Goal: Navigation & Orientation: Find specific page/section

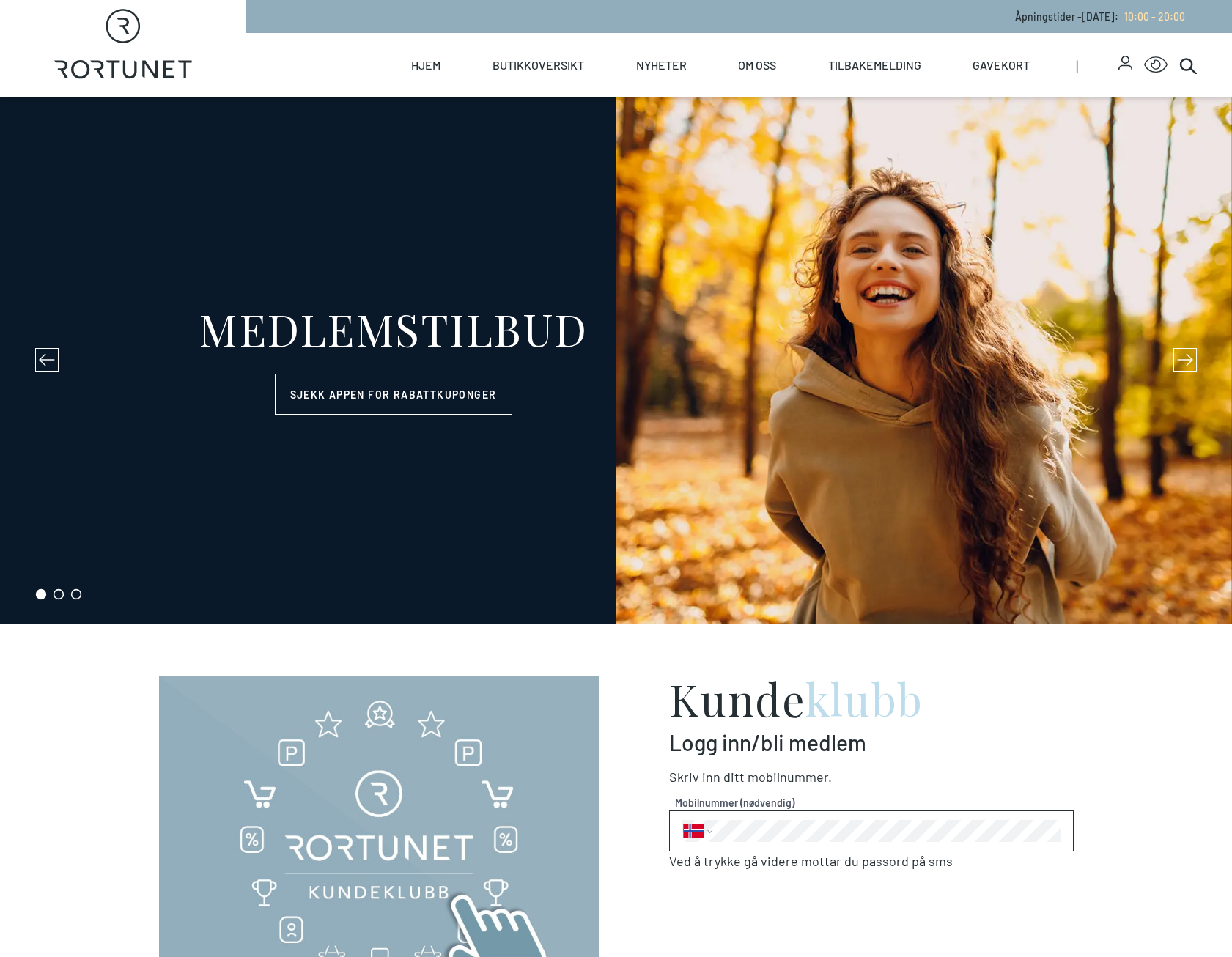
select select "NO"
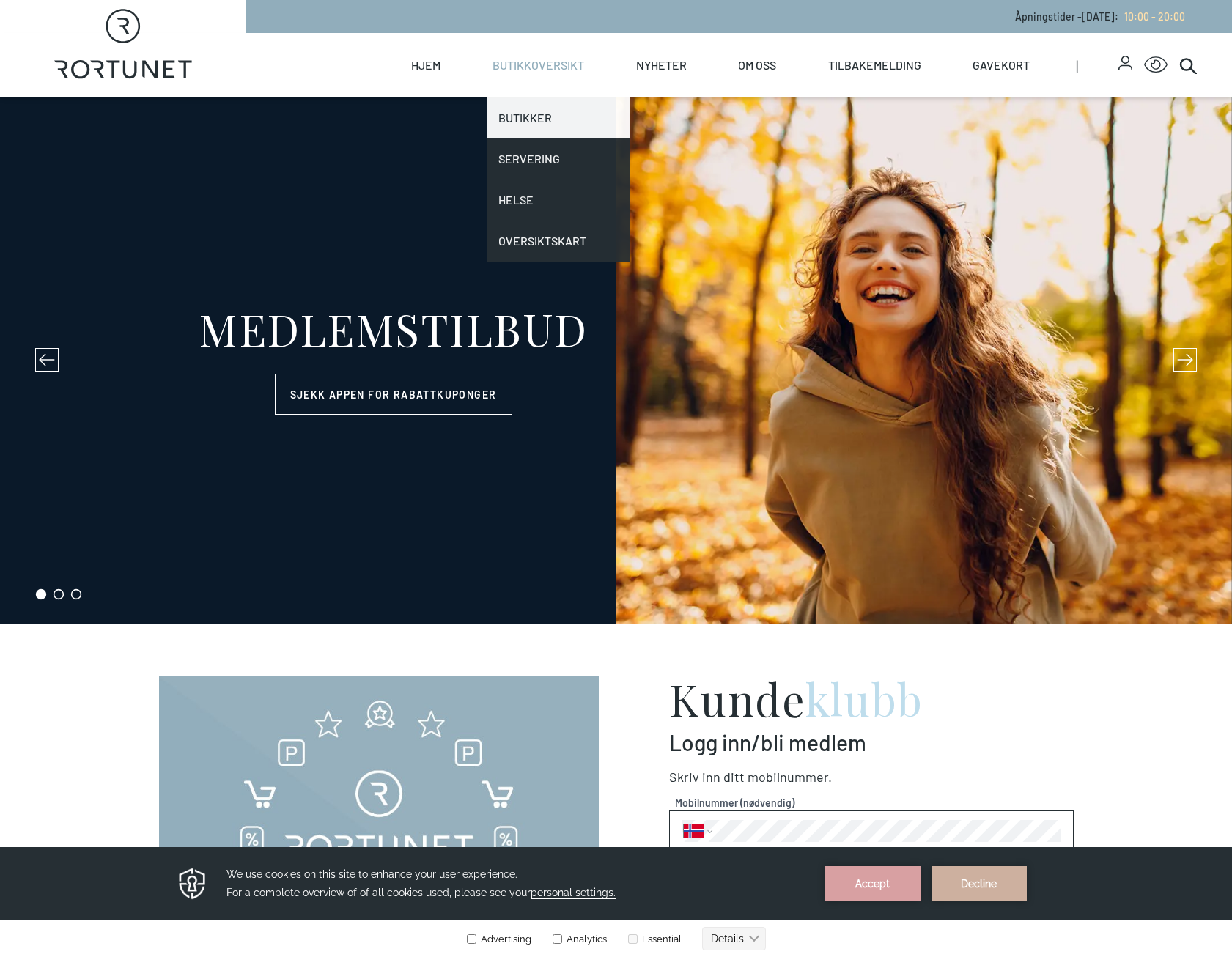
click at [532, 111] on link "Butikker" at bounding box center [558, 118] width 144 height 41
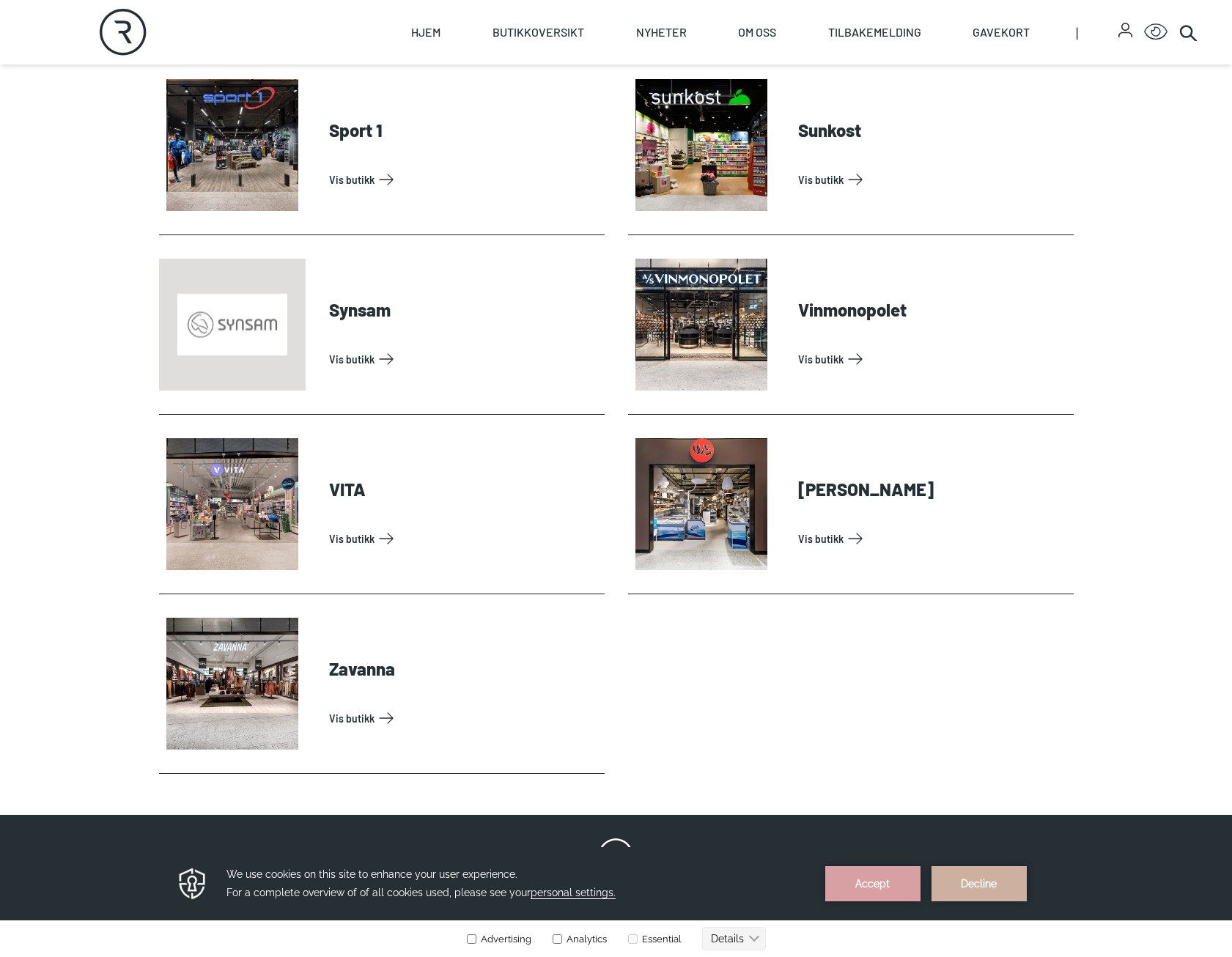
scroll to position [4544, 0]
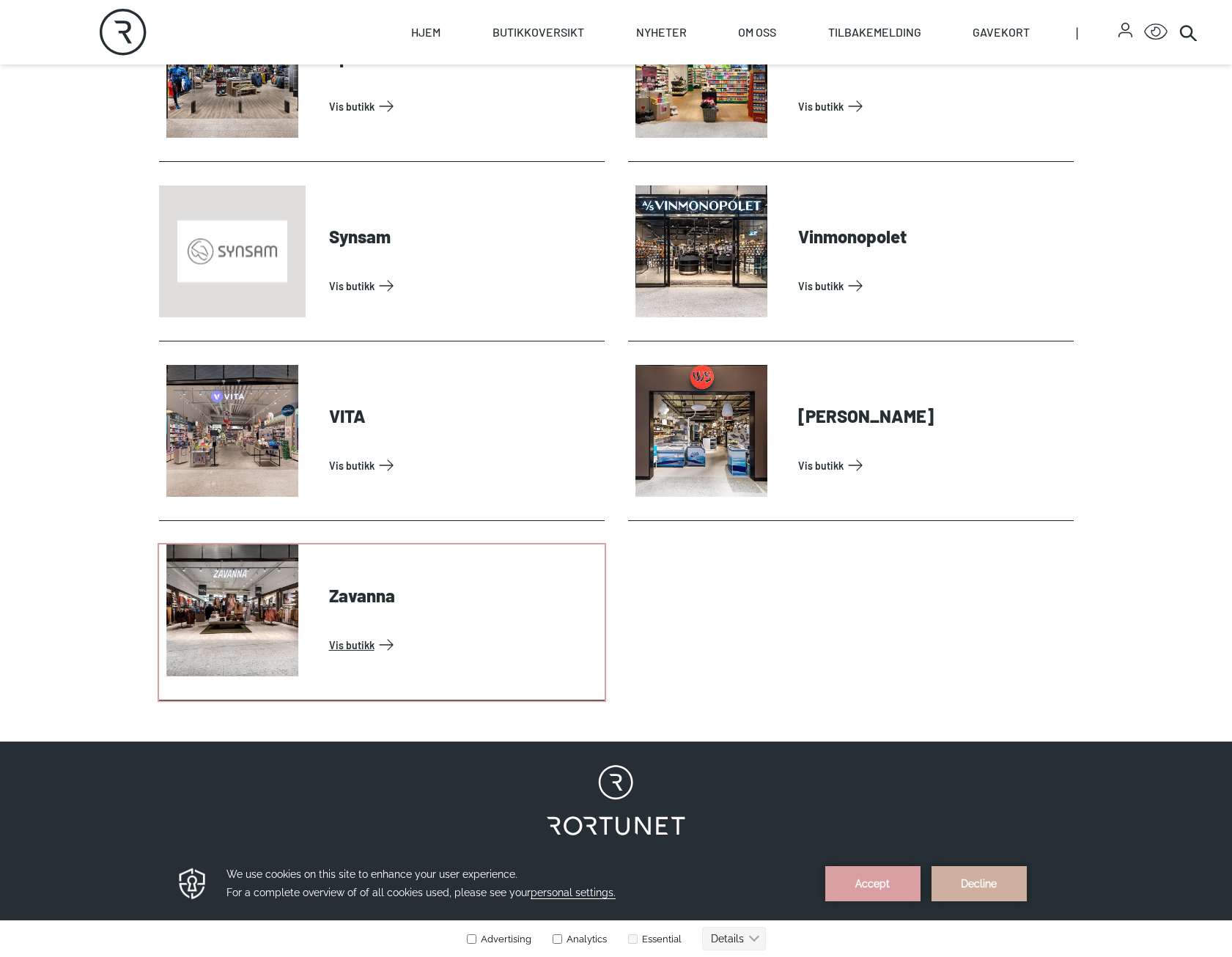
click at [350, 638] on link "Vis butikk" at bounding box center [464, 645] width 270 height 23
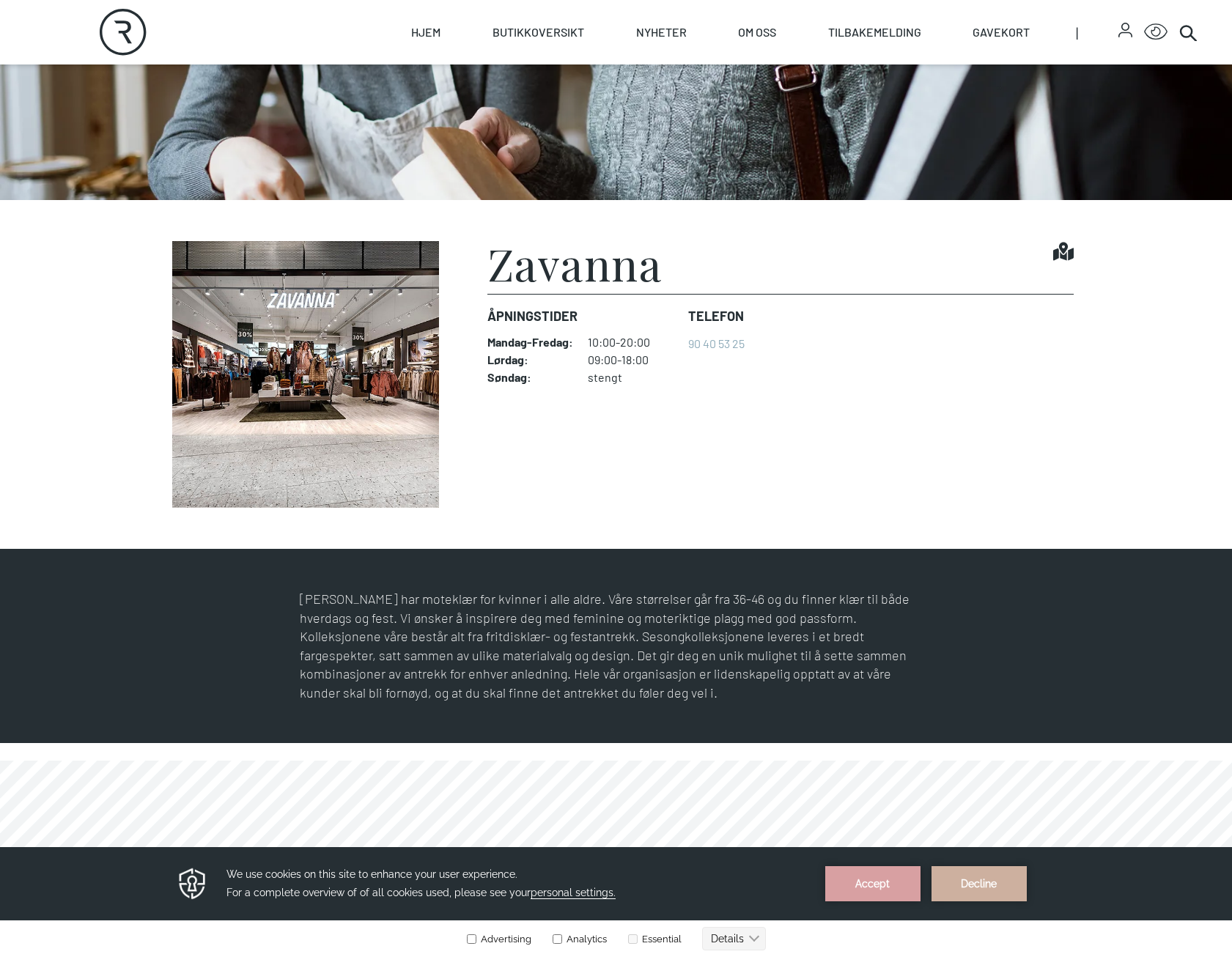
scroll to position [220, 0]
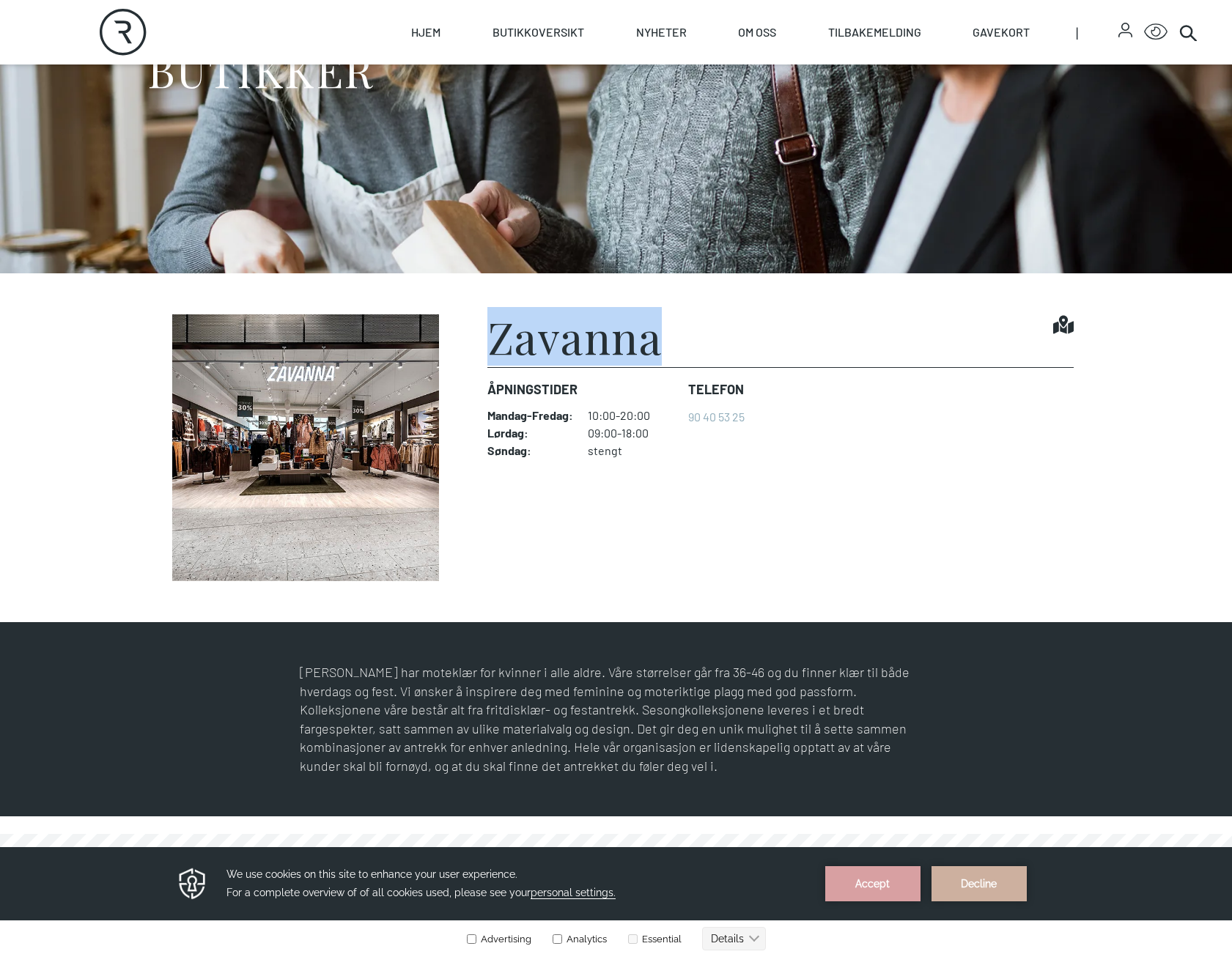
drag, startPoint x: 494, startPoint y: 344, endPoint x: 671, endPoint y: 342, distance: 177.0
click at [671, 342] on div "[PERSON_NAME] Find it!" at bounding box center [780, 340] width 586 height 53
